Goal: Task Accomplishment & Management: Manage account settings

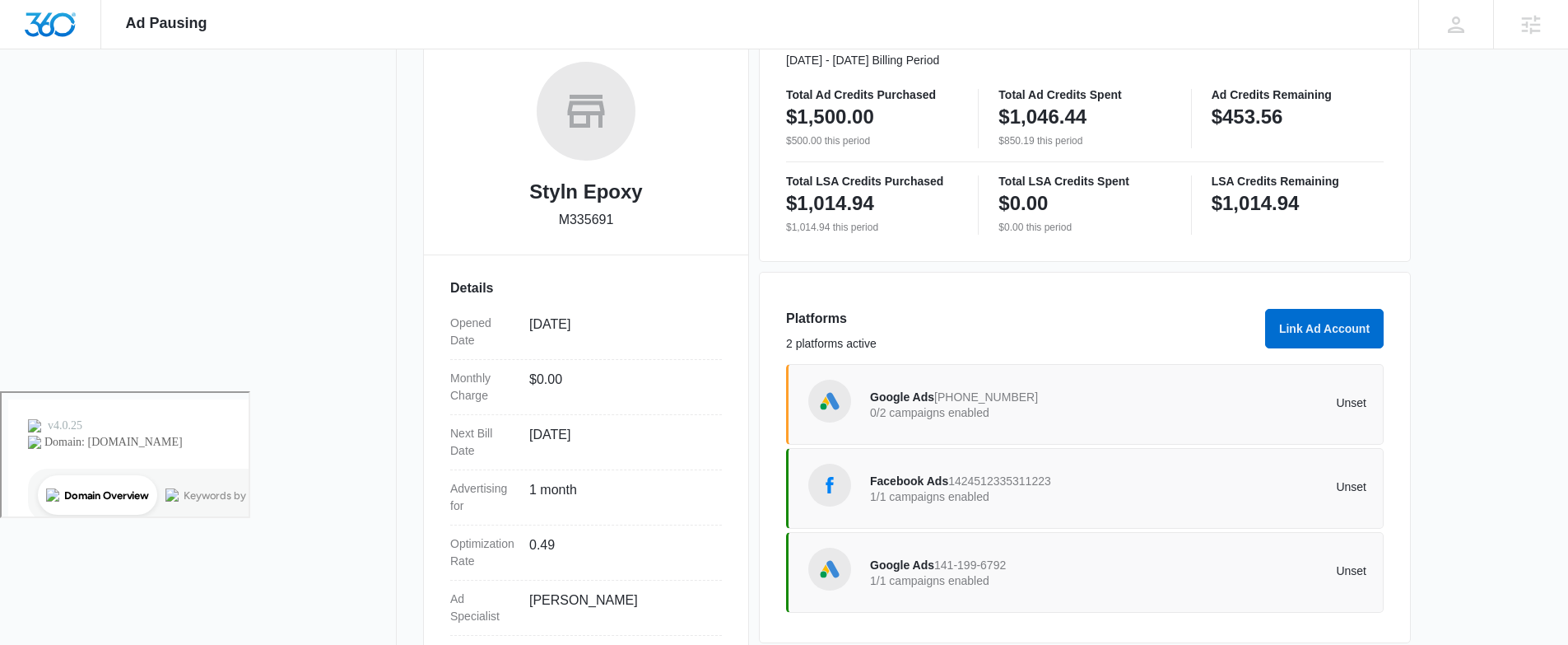
scroll to position [327, 0]
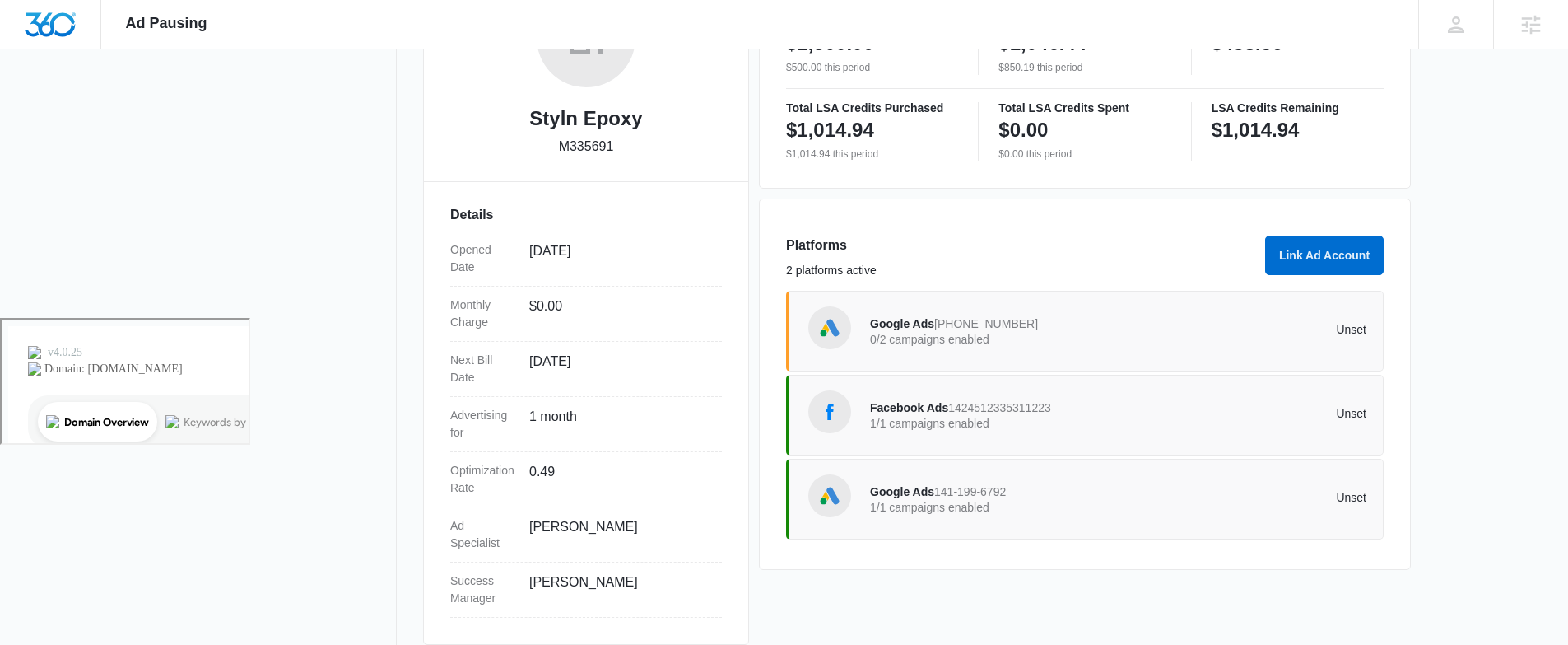
click at [911, 490] on span "Google Ads" at bounding box center [902, 491] width 65 height 13
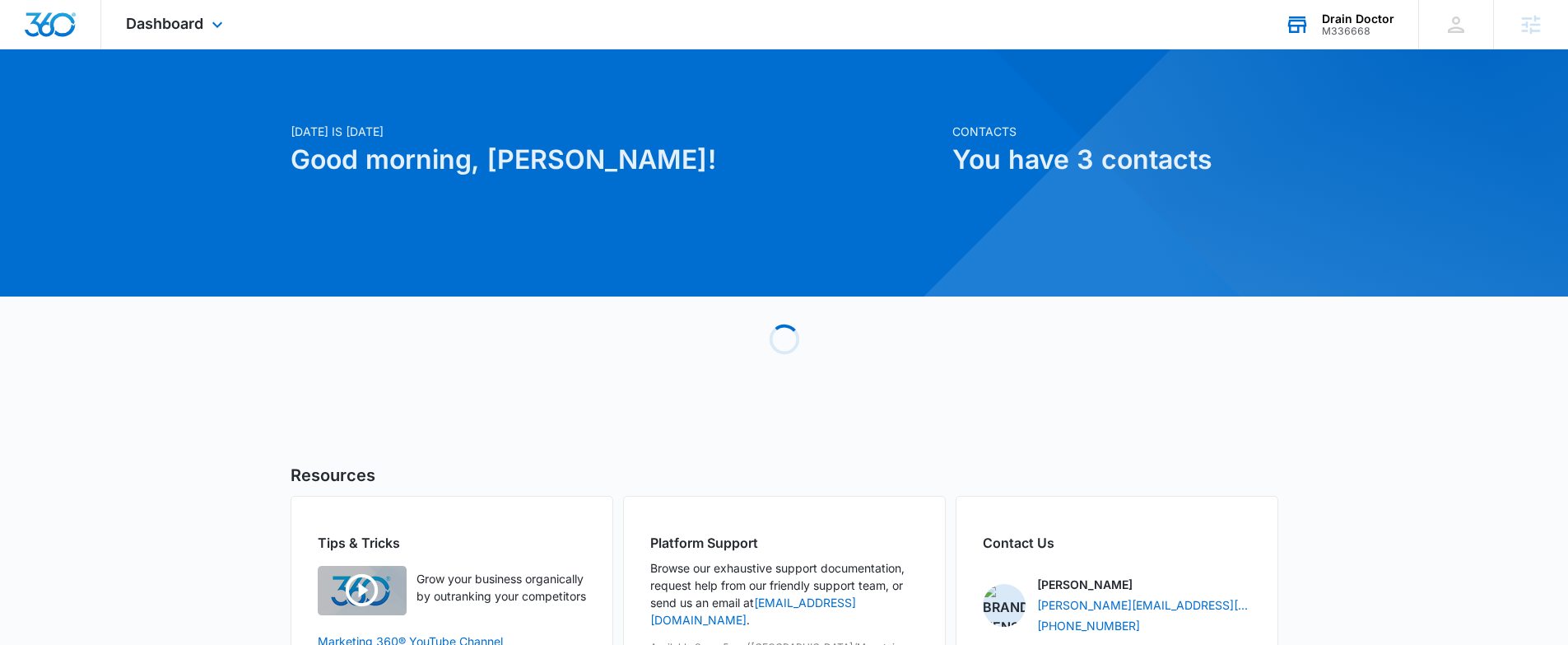
click at [1343, 12] on div "Drain Doctor" at bounding box center [1357, 19] width 72 height 13
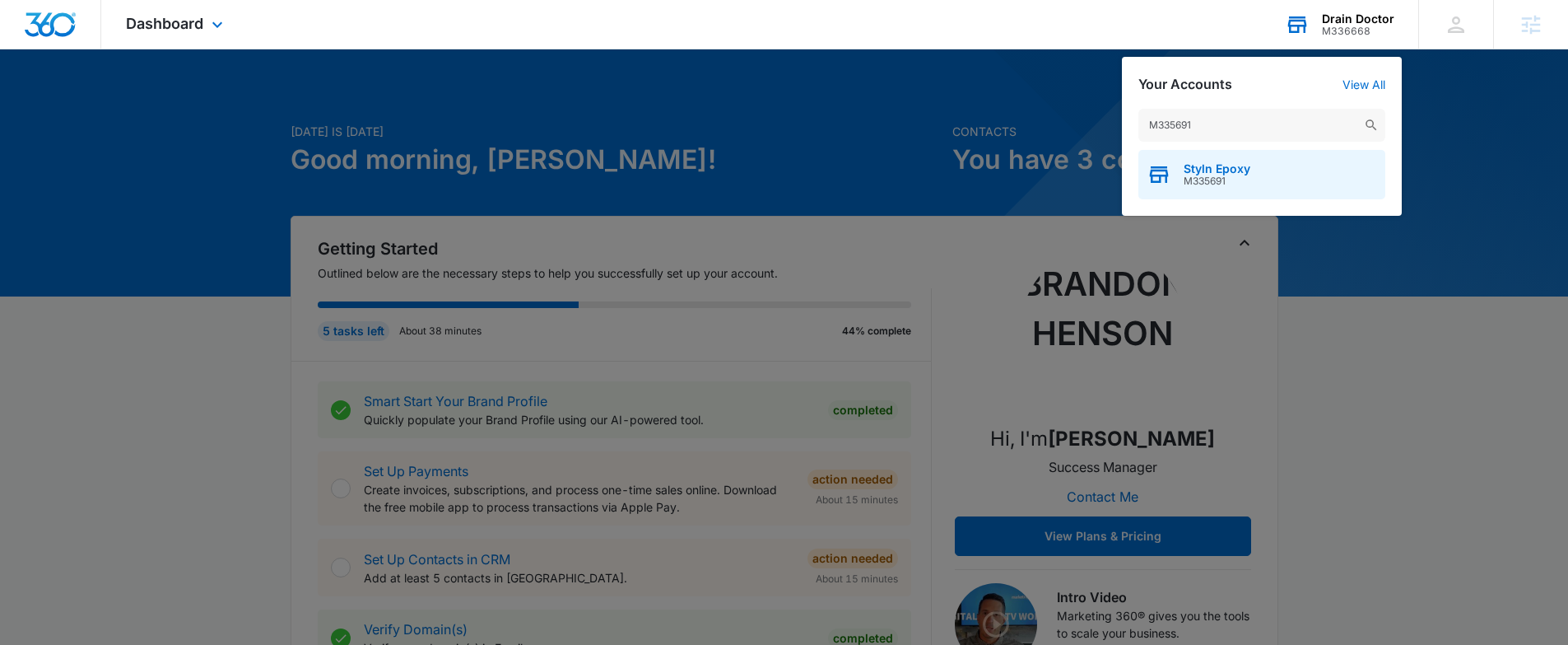
type input "M335691"
click at [1249, 162] on span "Styln Epoxy" at bounding box center [1216, 169] width 66 height 13
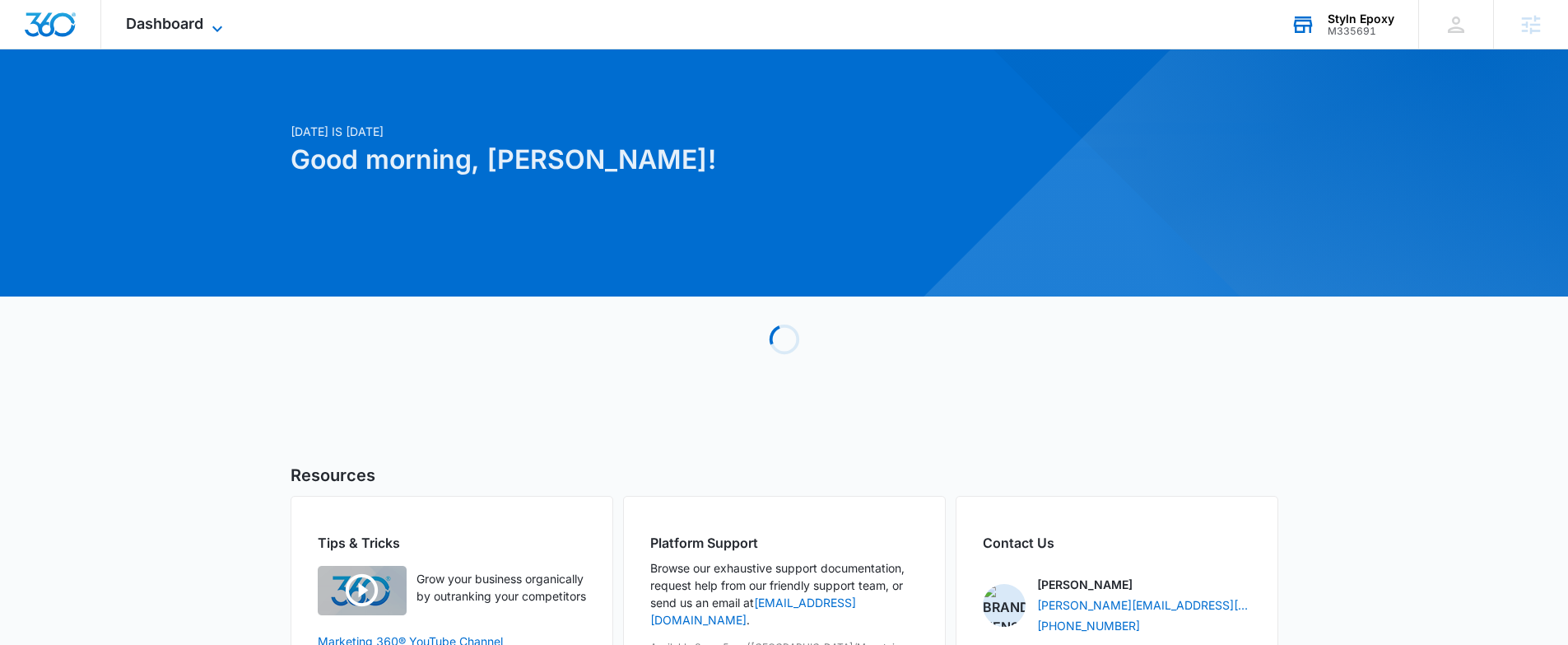
click at [181, 27] on span "Dashboard" at bounding box center [165, 23] width 78 height 17
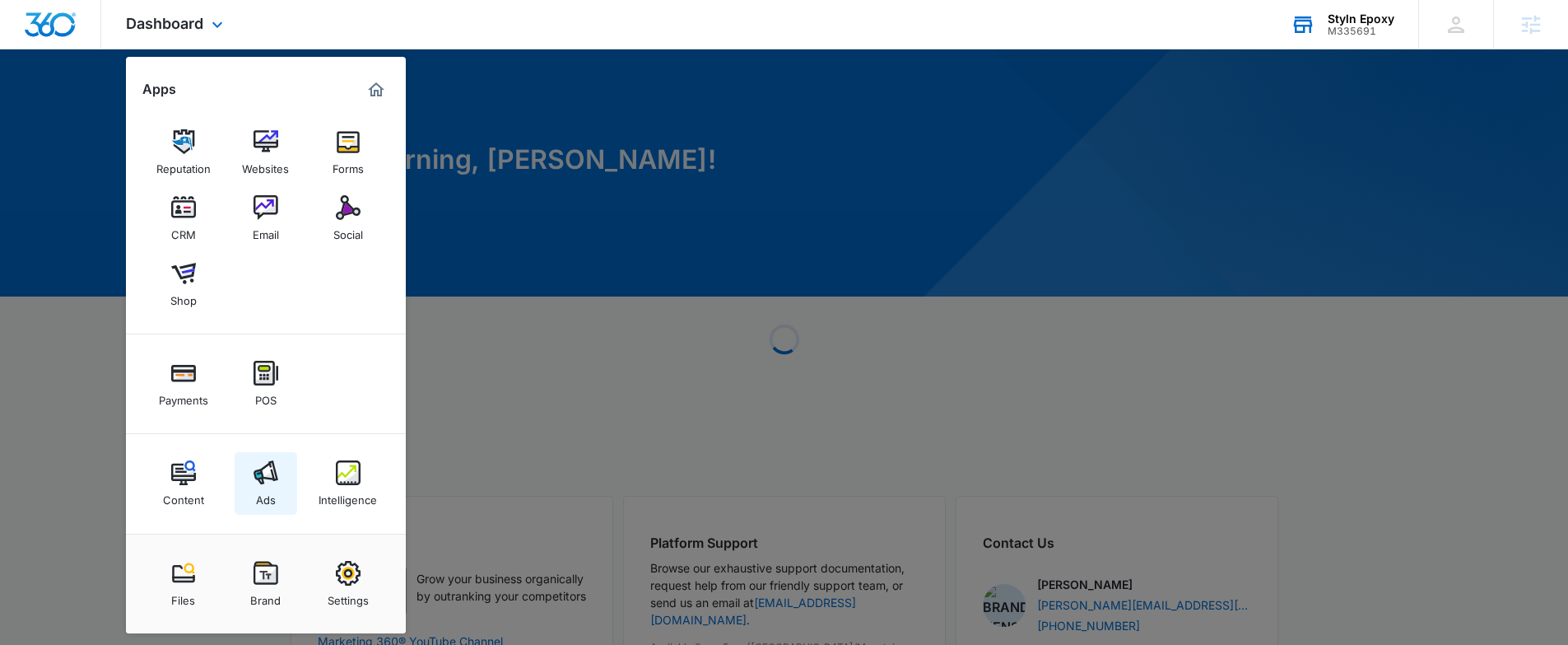
click at [258, 480] on img at bounding box center [266, 473] width 24 height 24
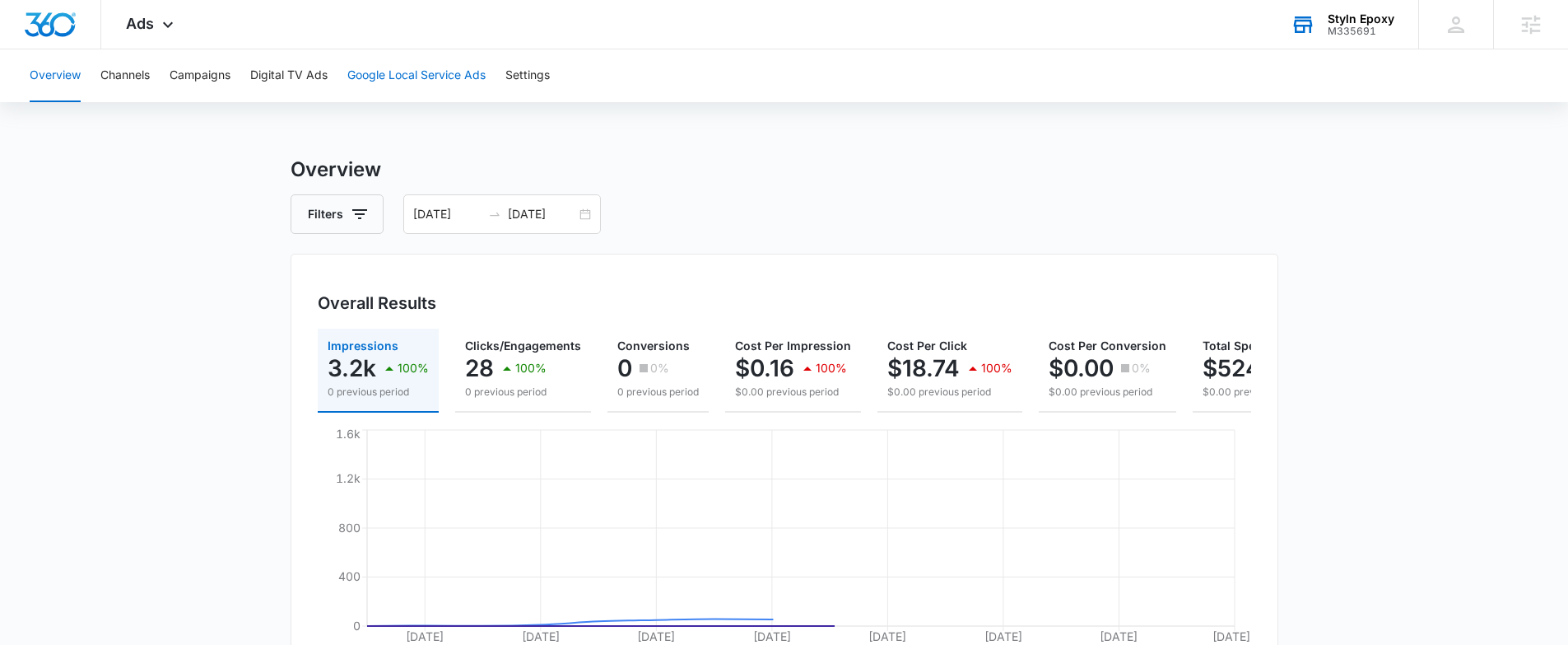
click at [399, 50] on button "Google Local Service Ads" at bounding box center [416, 76] width 138 height 52
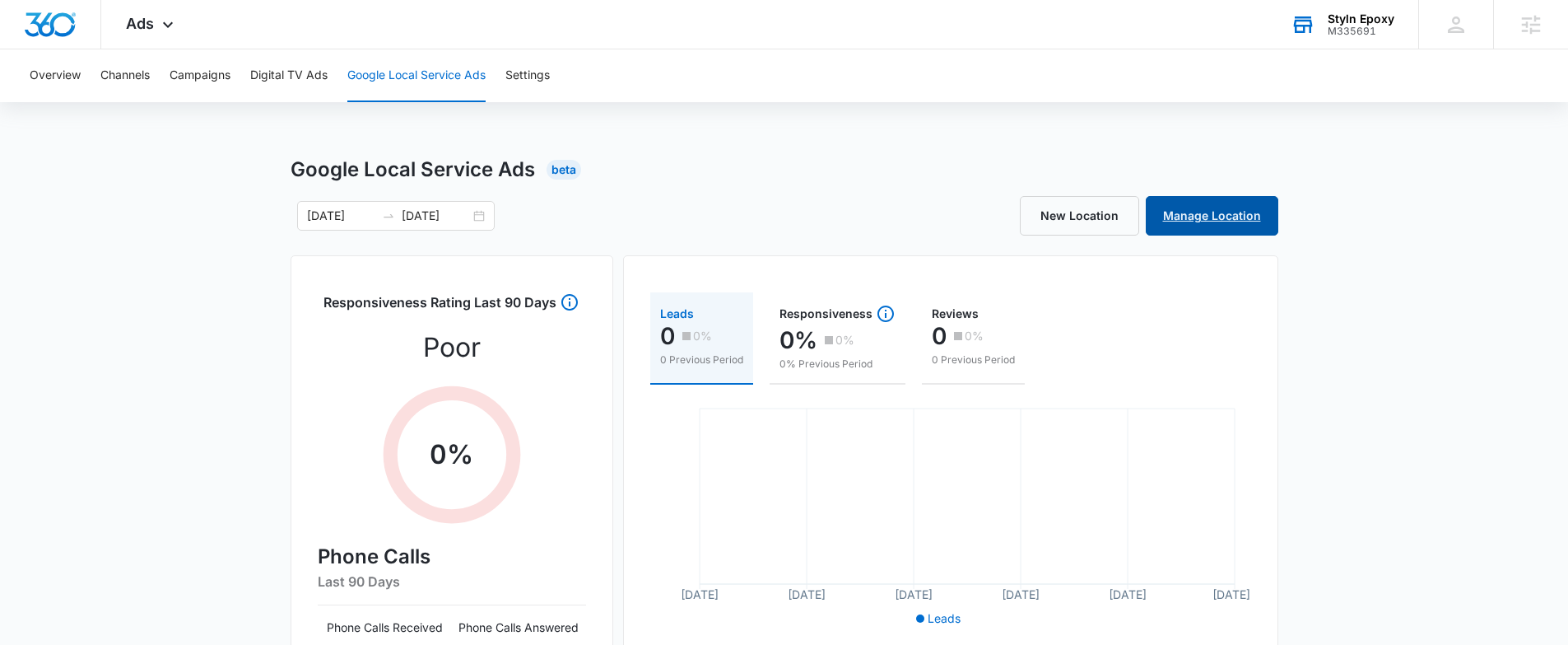
click at [1219, 215] on link "Manage Location" at bounding box center [1212, 215] width 133 height 39
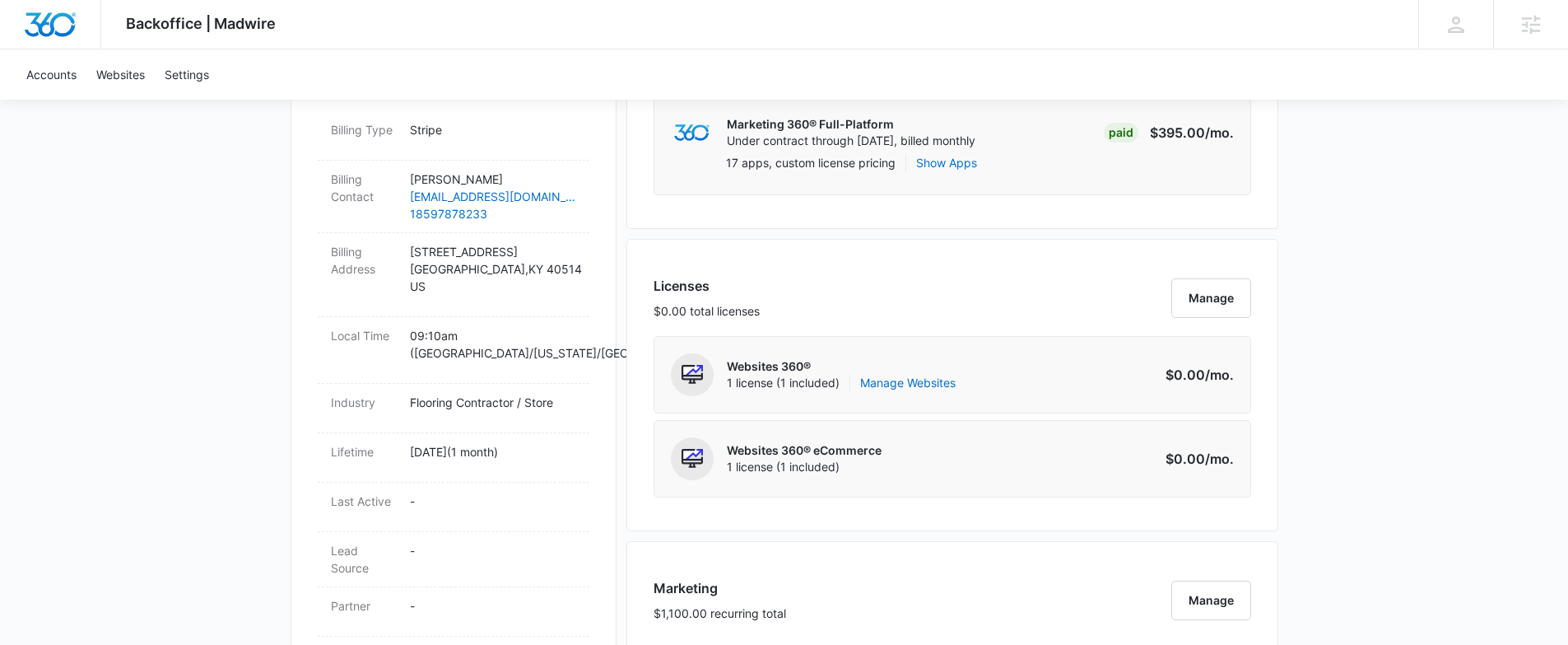
scroll to position [512, 0]
